Goal: Task Accomplishment & Management: Manage account settings

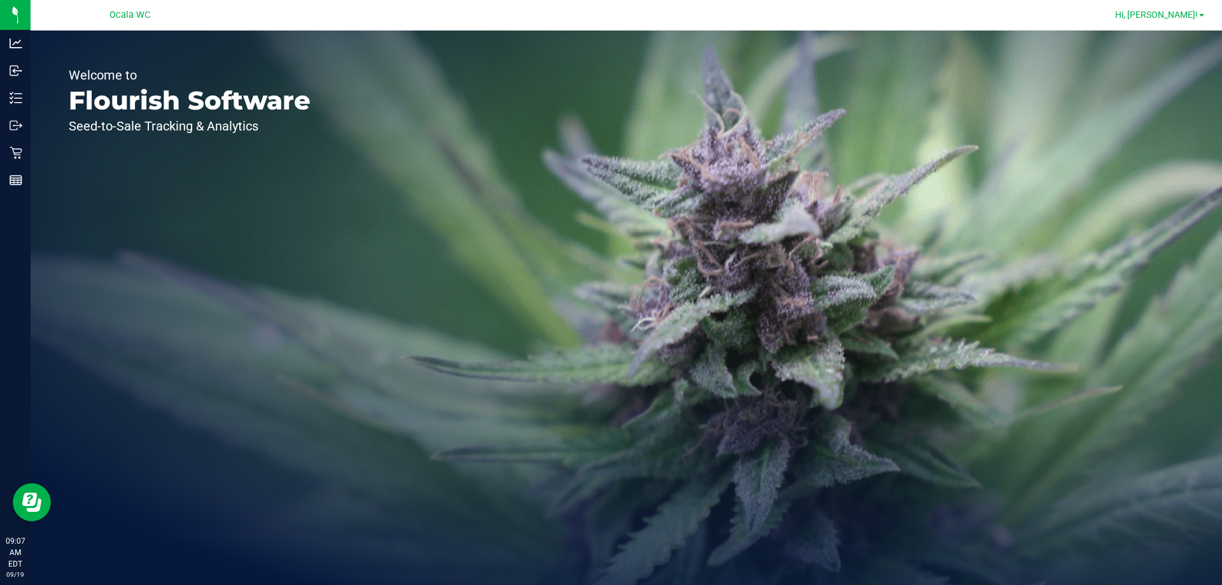
click at [1167, 9] on link "Hi, [PERSON_NAME]!" at bounding box center [1159, 14] width 99 height 13
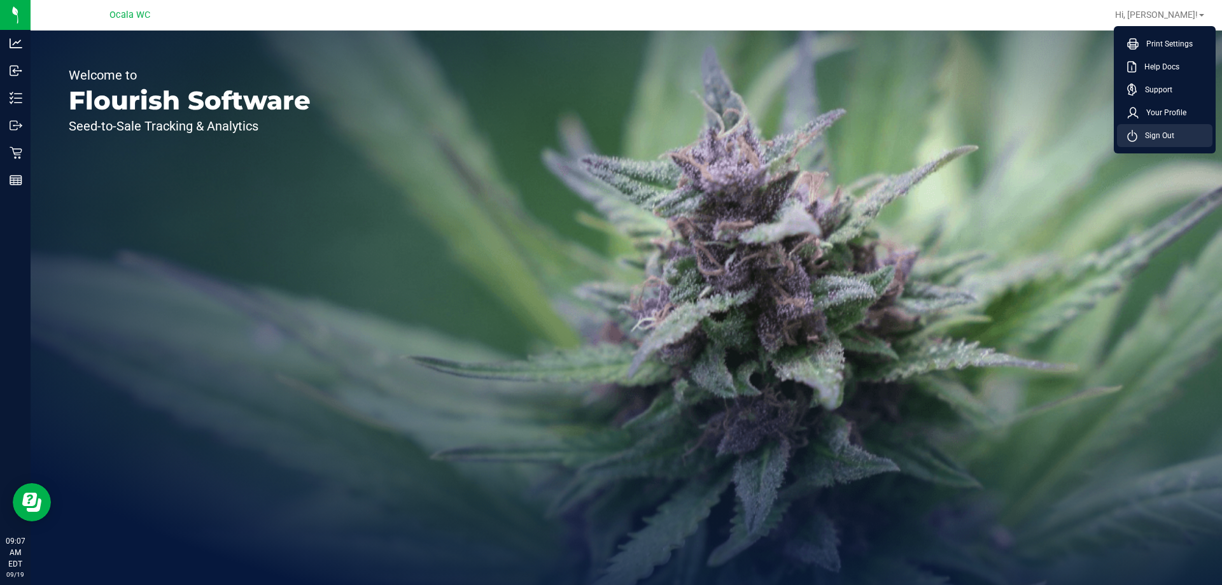
click at [1156, 129] on span "Sign Out" at bounding box center [1155, 135] width 37 height 13
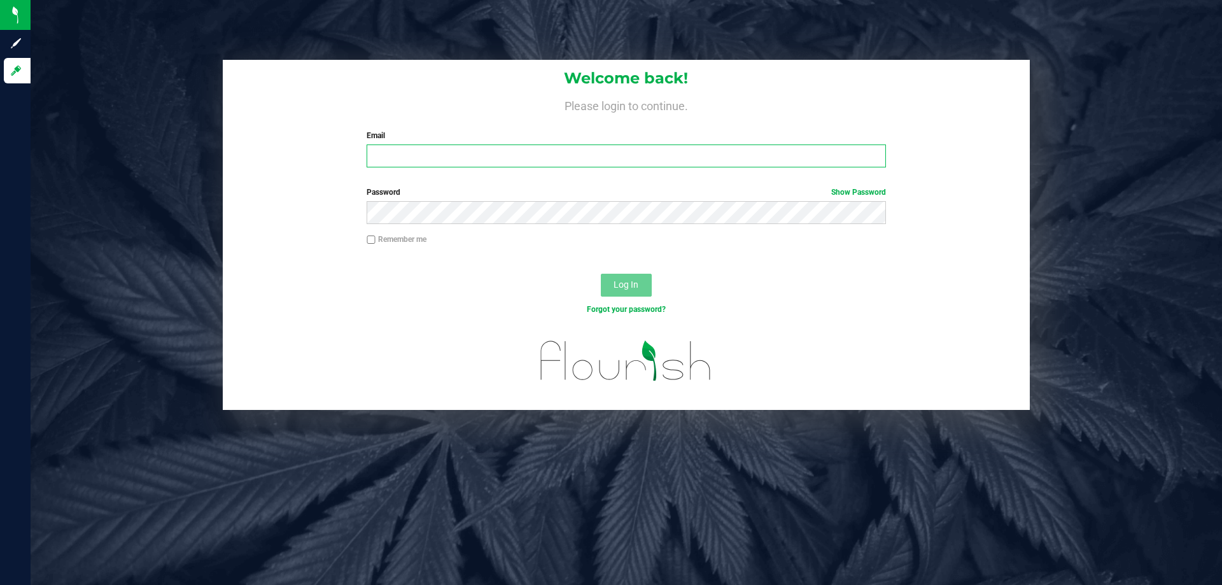
click at [705, 150] on input "Email" at bounding box center [626, 155] width 519 height 23
type input "[PERSON_NAME][EMAIL_ADDRESS][DOMAIN_NAME]"
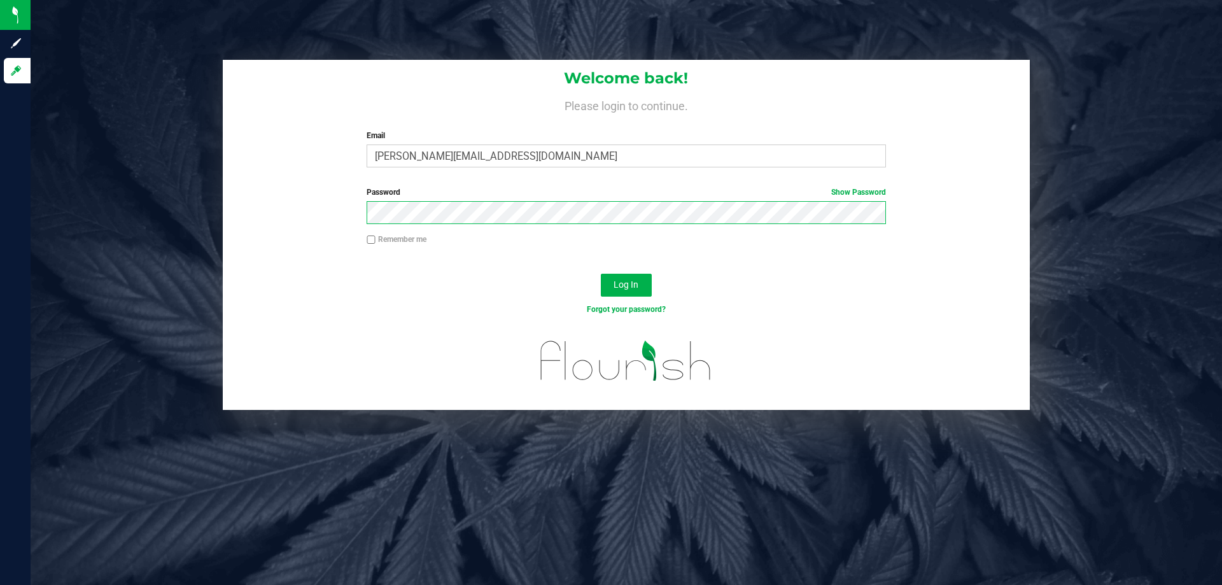
click at [601, 274] on button "Log In" at bounding box center [626, 285] width 51 height 23
